Goal: Subscribe to service/newsletter

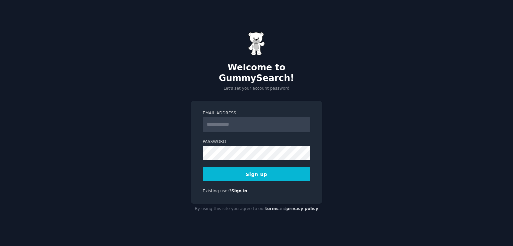
click at [239, 118] on input "Email Address" at bounding box center [256, 125] width 107 height 15
click at [247, 110] on label "Email Address" at bounding box center [256, 113] width 107 height 6
click at [247, 118] on input "Email Address" at bounding box center [256, 125] width 107 height 15
click at [246, 118] on input "Email Address" at bounding box center [256, 125] width 107 height 15
type input "**********"
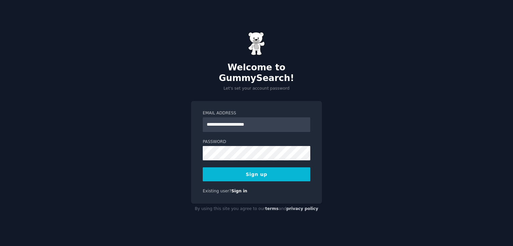
click at [290, 170] on button "Sign up" at bounding box center [256, 175] width 107 height 14
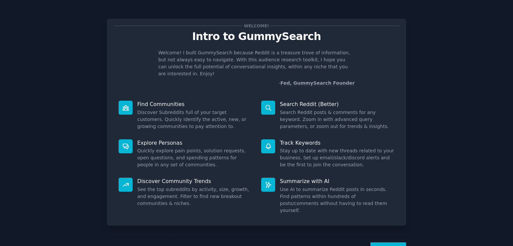
click at [453, 122] on div "Welcome! Intro to GummySearch Welcome! I built GummySearch because Reddit is a …" at bounding box center [256, 137] width 494 height 257
